Goal: Find specific page/section: Find specific page/section

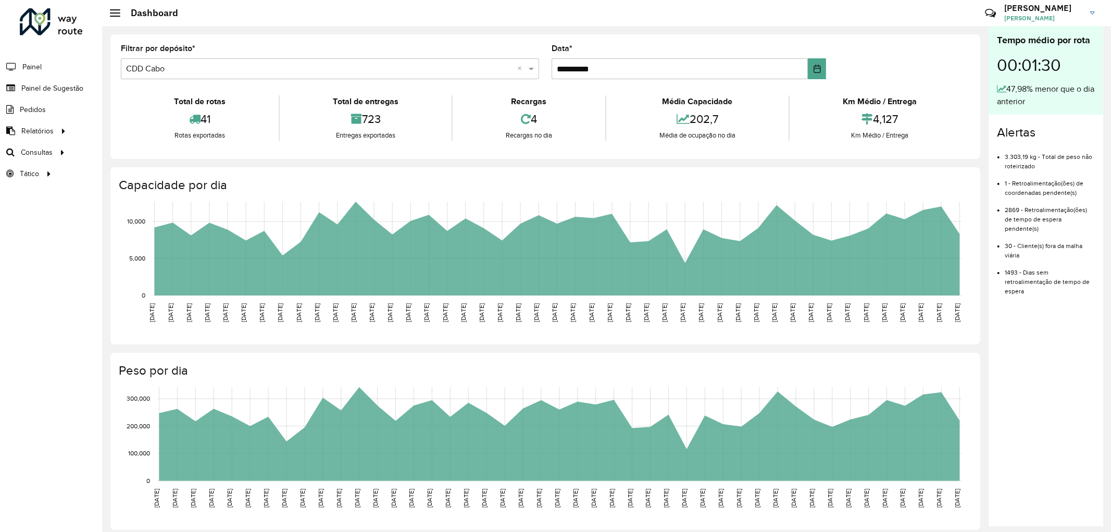
click at [523, 118] on icon at bounding box center [526, 118] width 10 height 11
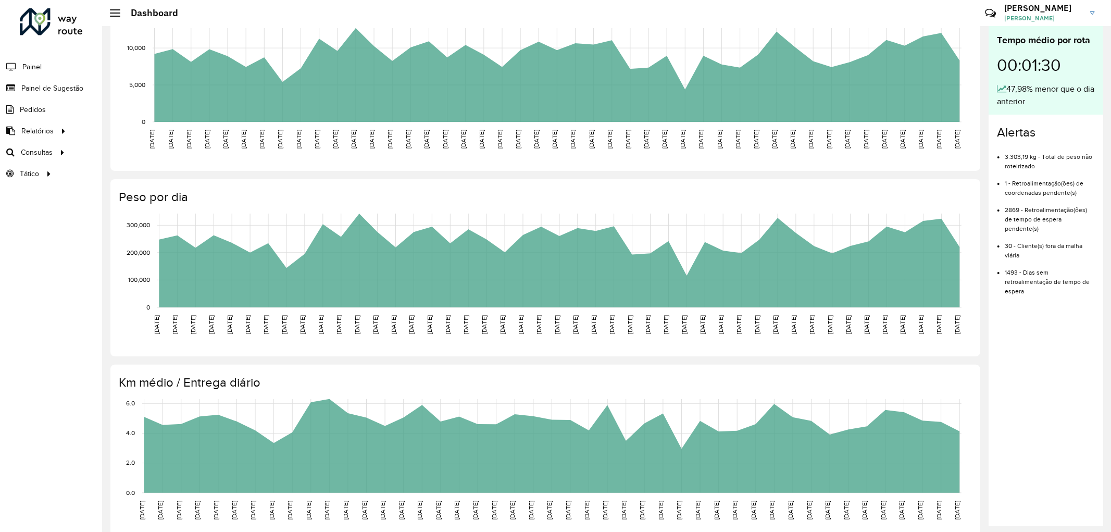
scroll to position [192, 0]
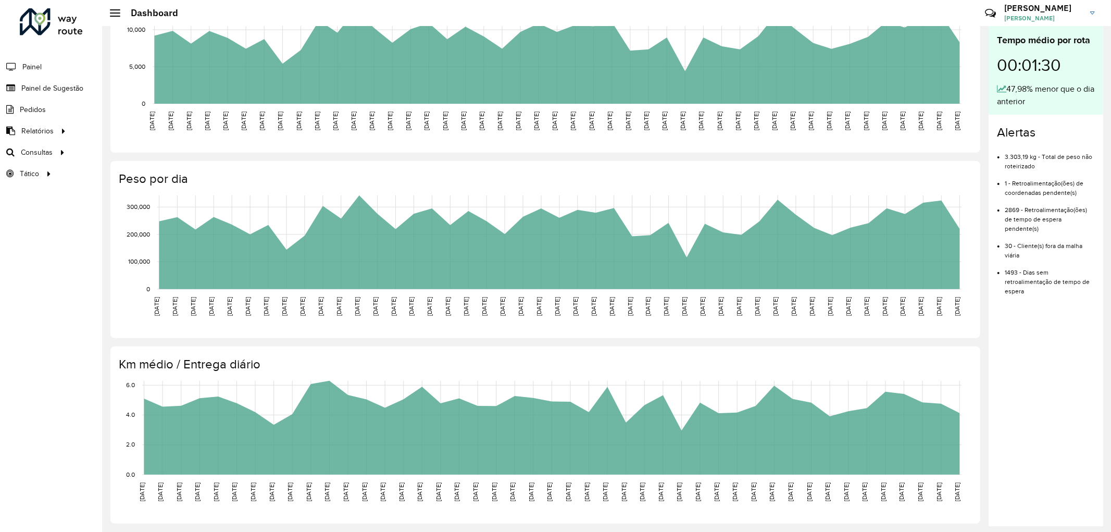
click at [16, 268] on div "Roteirizador AmbevTech Painel Painel de Sugestão Pedidos Relatórios Clientes Cl…" at bounding box center [51, 266] width 102 height 532
click at [42, 112] on span "Pedidos" at bounding box center [33, 109] width 27 height 11
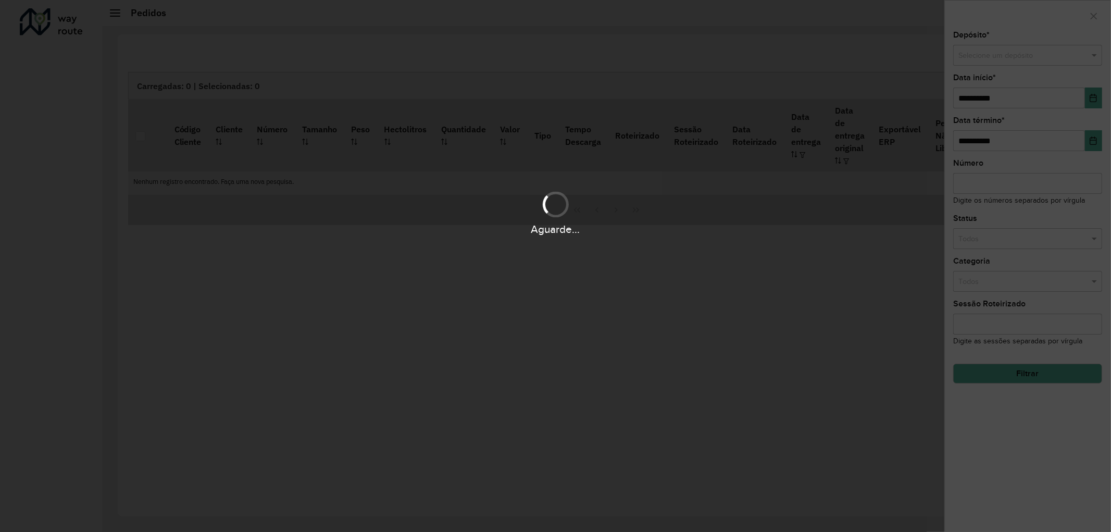
click at [1097, 17] on div "Aguarde..." at bounding box center [555, 266] width 1111 height 532
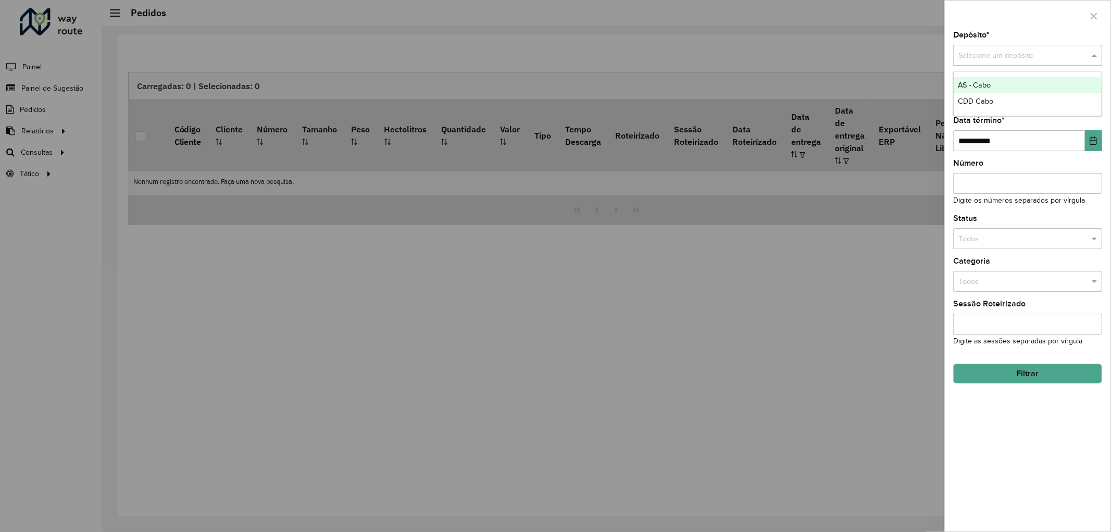
click at [1049, 52] on input "text" at bounding box center [1017, 55] width 118 height 11
click at [970, 97] on span "CDD Cabo" at bounding box center [975, 101] width 35 height 8
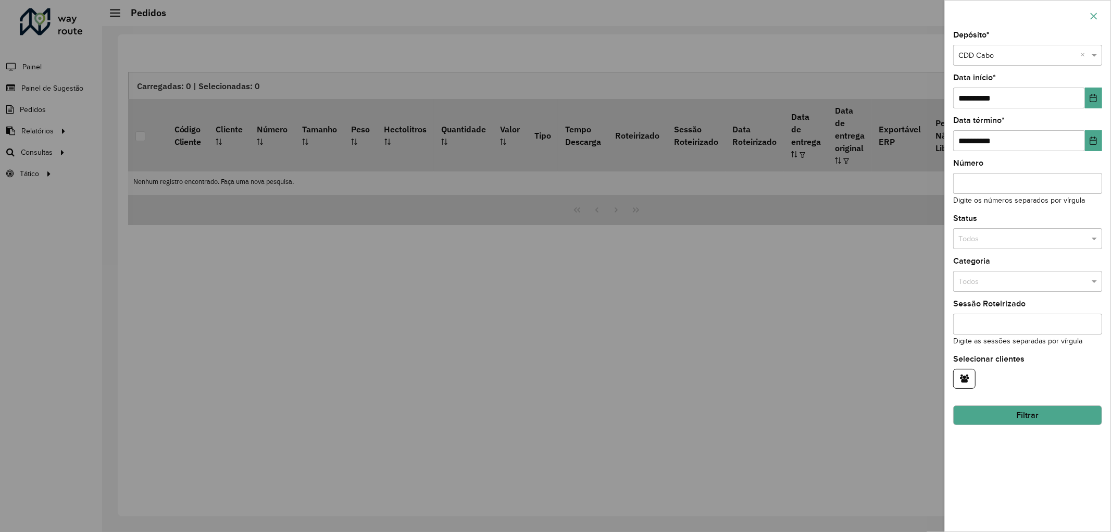
click at [1093, 14] on icon "button" at bounding box center [1093, 16] width 8 height 8
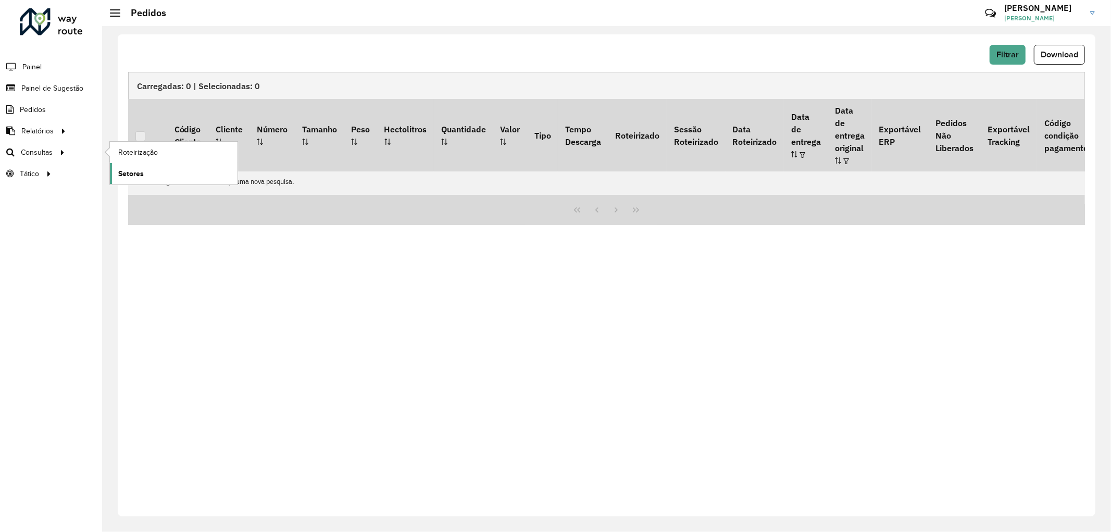
click at [136, 171] on span "Setores" at bounding box center [131, 173] width 26 height 11
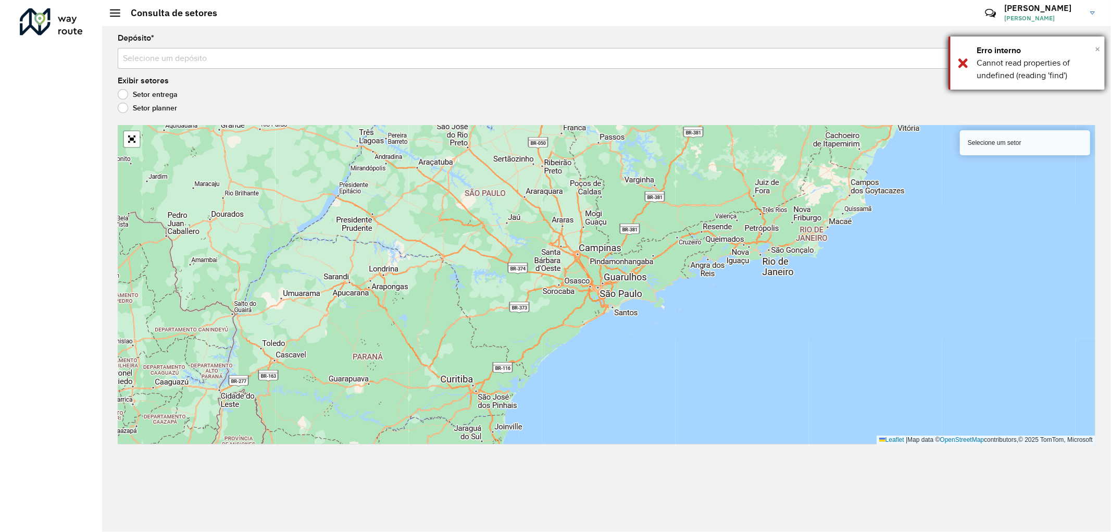
drag, startPoint x: 1097, startPoint y: 47, endPoint x: 1063, endPoint y: 60, distance: 36.6
click at [1097, 47] on span "×" at bounding box center [1096, 48] width 5 height 11
click at [220, 59] on input "text" at bounding box center [596, 59] width 946 height 12
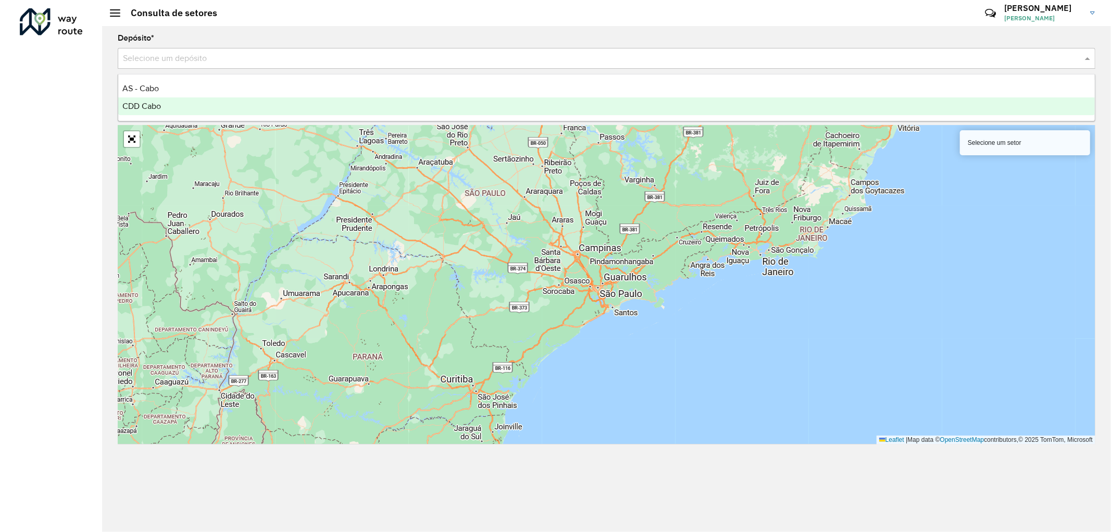
click at [185, 107] on div "CDD Cabo" at bounding box center [606, 106] width 976 height 18
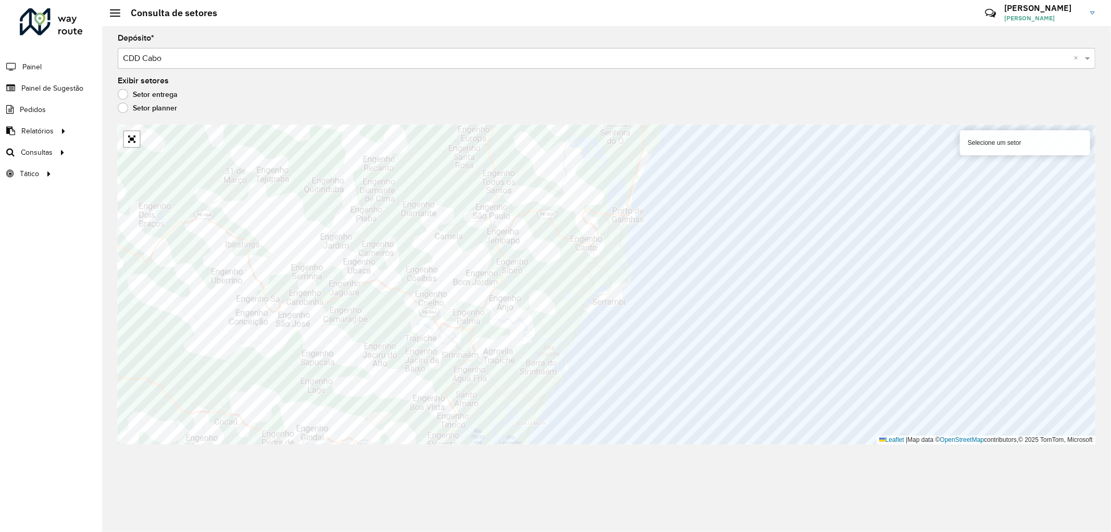
click at [126, 105] on label "Setor planner" at bounding box center [147, 108] width 59 height 10
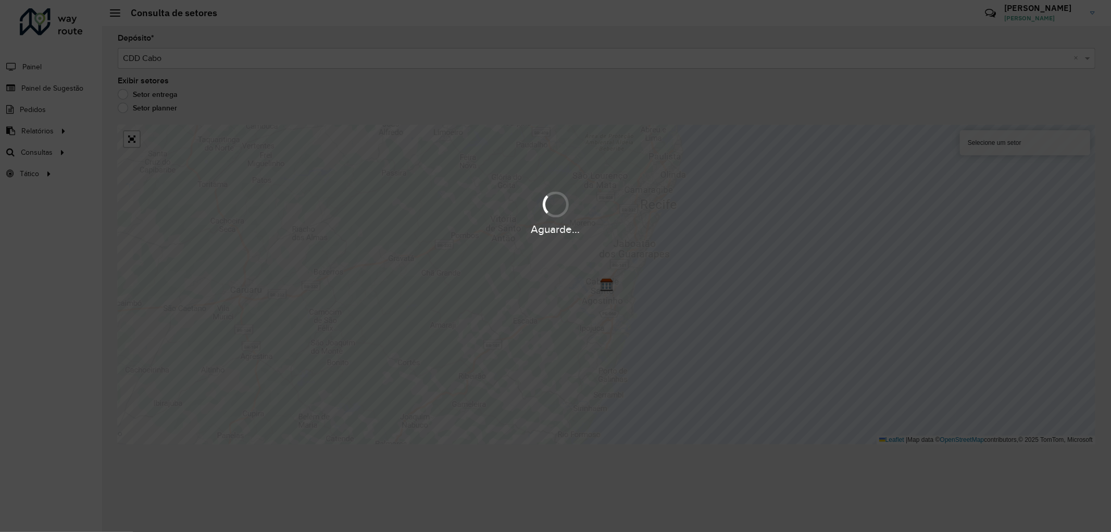
click at [556, 204] on div at bounding box center [556, 205] width 26 height 26
